Goal: Find contact information: Find contact information

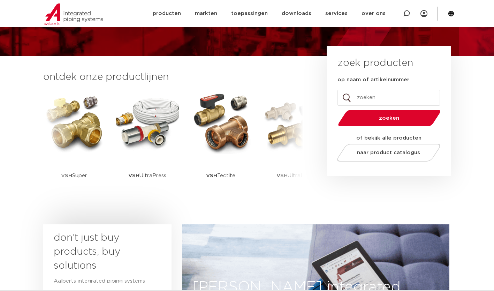
scroll to position [139, 0]
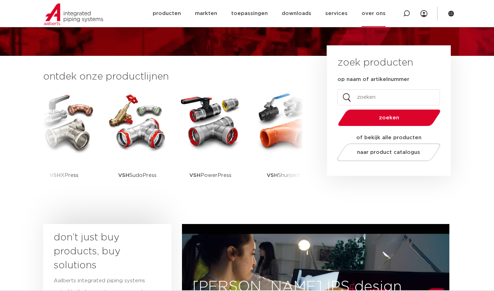
click at [377, 16] on link "over ons" at bounding box center [373, 13] width 24 height 27
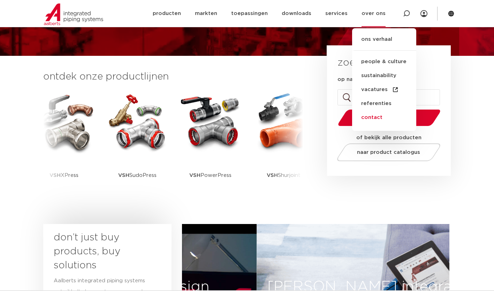
click at [378, 117] on link "contact" at bounding box center [384, 117] width 64 height 14
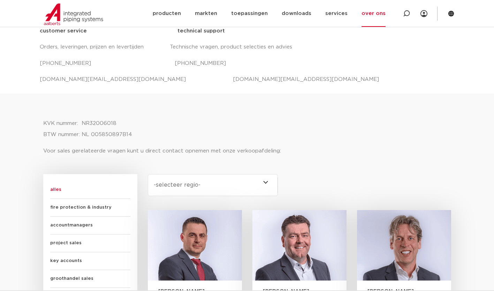
scroll to position [289, 0]
click at [265, 181] on select "-selecteer regio- Heel Nederland (6) [GEOGRAPHIC_DATA] (4) [GEOGRAPHIC_DATA] (3…" at bounding box center [213, 185] width 130 height 22
select select "[GEOGRAPHIC_DATA]"
click at [148, 174] on select "-selecteer regio- Heel Nederland (6) [GEOGRAPHIC_DATA] (4) [GEOGRAPHIC_DATA] (3…" at bounding box center [213, 185] width 130 height 22
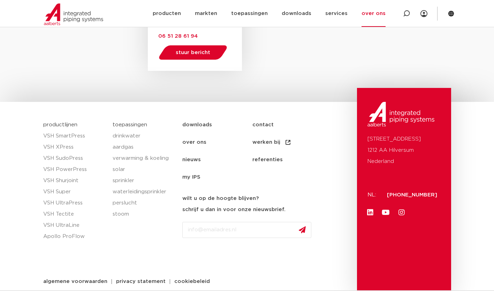
scroll to position [571, 0]
